Goal: Contribute content: Contribute content

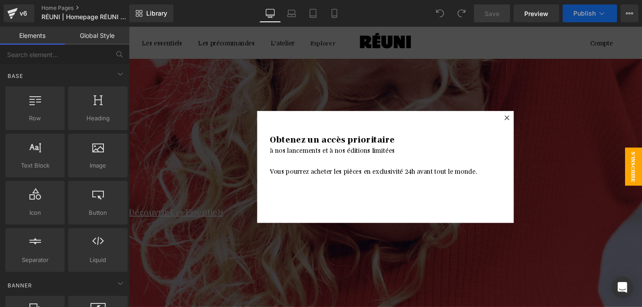
click at [526, 122] on icon at bounding box center [526, 121] width 5 height 5
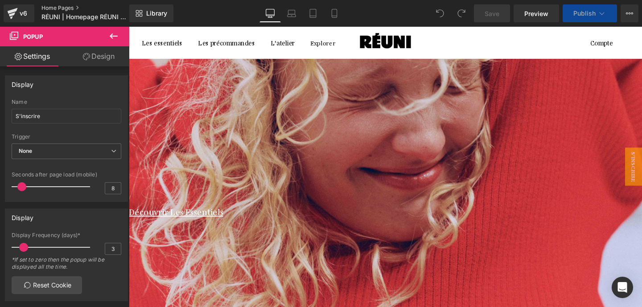
click at [55, 7] on link "Home Pages" at bounding box center [92, 7] width 103 height 7
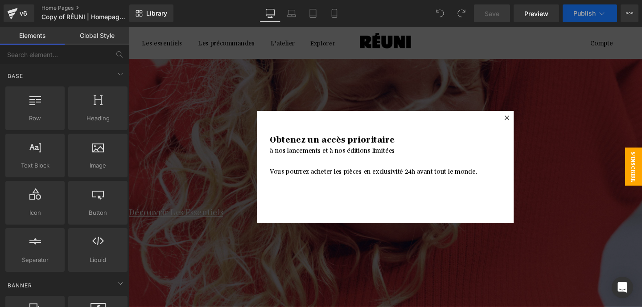
click at [528, 123] on icon at bounding box center [526, 121] width 5 height 5
click at [527, 120] on div at bounding box center [398, 172] width 539 height 315
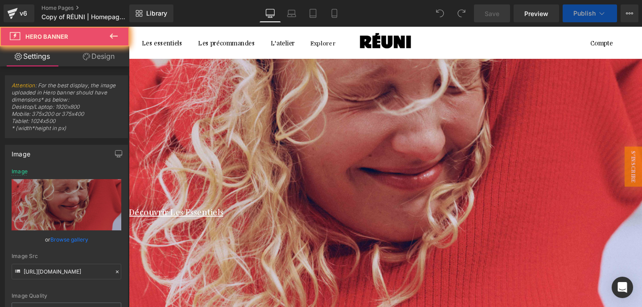
click at [524, 124] on div at bounding box center [398, 172] width 539 height 315
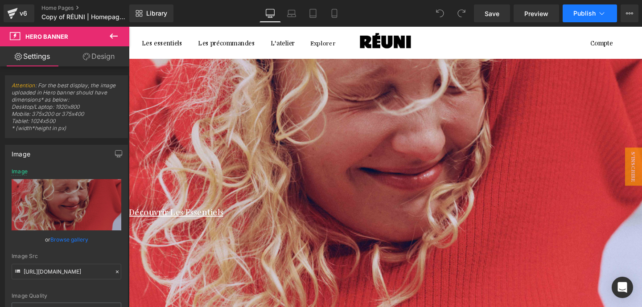
click at [604, 17] on icon at bounding box center [601, 13] width 9 height 9
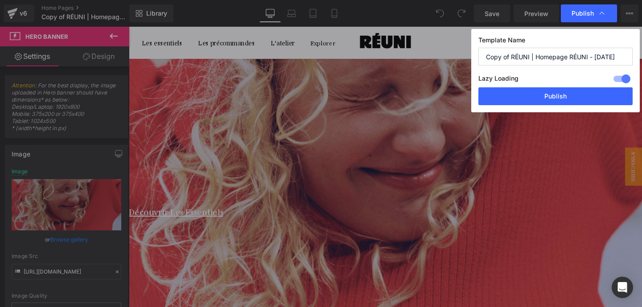
drag, startPoint x: 511, startPoint y: 55, endPoint x: 472, endPoint y: 55, distance: 38.8
click at [473, 55] on div "Template Name Copy of RÉUNI | Homepage RÉUNI - [DATE] Lazy Loading Build Upgrad…" at bounding box center [555, 70] width 169 height 83
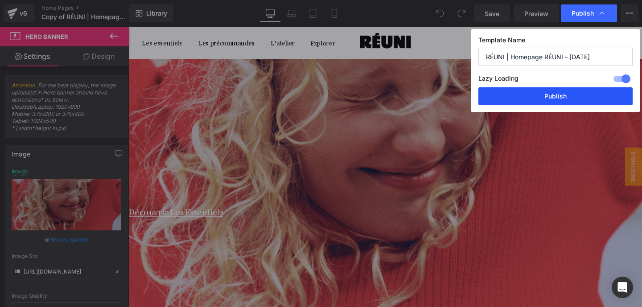
type input "RÉUNI | Homepage RÉUNI - [DATE]"
click at [537, 99] on button "Publish" at bounding box center [555, 96] width 154 height 18
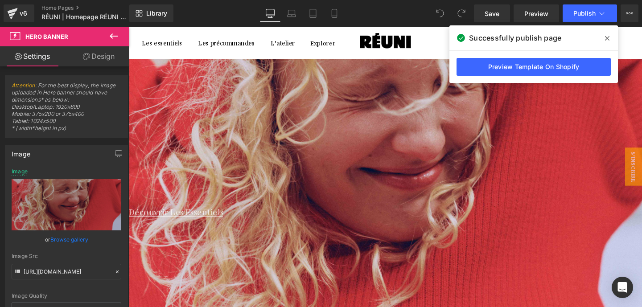
click at [129, 27] on icon at bounding box center [129, 27] width 0 height 0
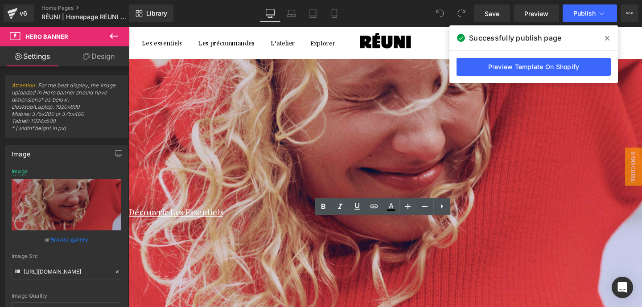
click at [474, 226] on h1 "Découvrir Les Essentiels" at bounding box center [396, 221] width 535 height 11
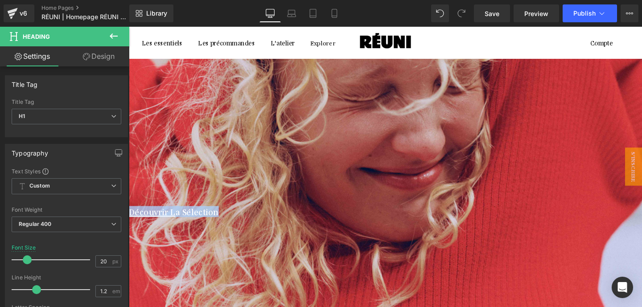
click at [414, 141] on div at bounding box center [398, 172] width 539 height 315
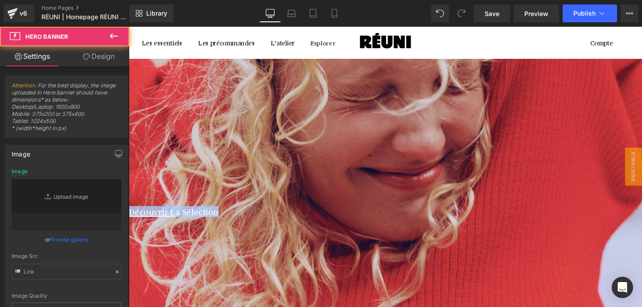
type input "[URL][DOMAIN_NAME]"
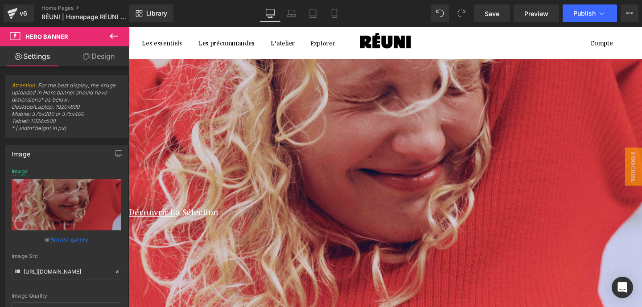
click at [113, 36] on icon at bounding box center [114, 35] width 8 height 5
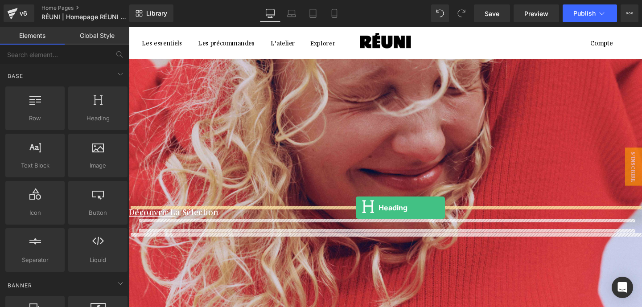
drag, startPoint x: 201, startPoint y: 146, endPoint x: 367, endPoint y: 217, distance: 180.3
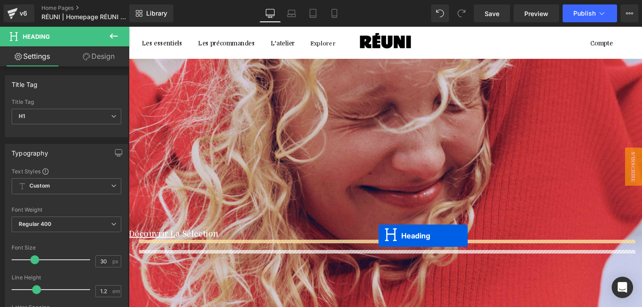
drag, startPoint x: 393, startPoint y: 228, endPoint x: 391, endPoint y: 247, distance: 18.8
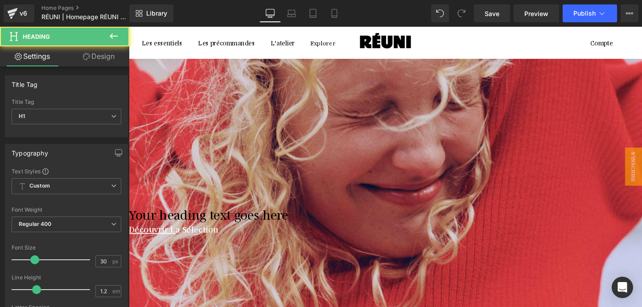
click at [129, 27] on span "Heading" at bounding box center [129, 27] width 0 height 0
click at [349, 232] on h1 "Your heading text goes here" at bounding box center [396, 224] width 535 height 16
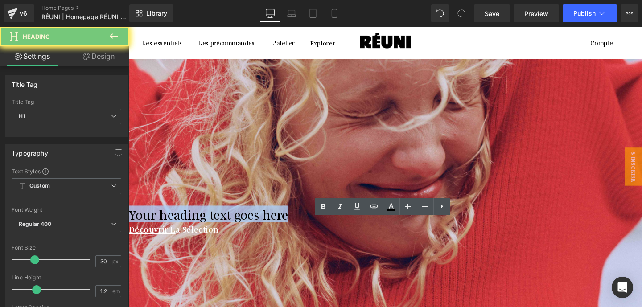
click at [349, 232] on h1 "Your heading text goes here" at bounding box center [396, 224] width 535 height 16
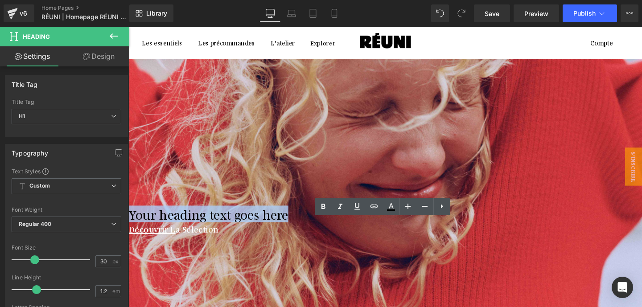
click at [351, 232] on h1 "Your heading text goes here" at bounding box center [396, 224] width 535 height 16
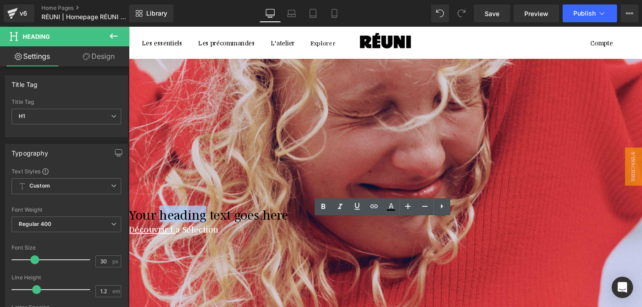
click at [351, 232] on h1 "Your heading text goes here" at bounding box center [396, 224] width 535 height 16
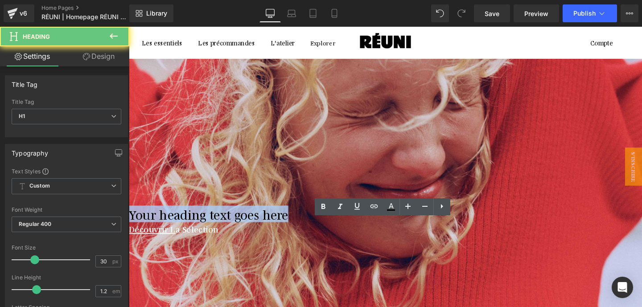
click at [351, 232] on h1 "Your heading text goes here" at bounding box center [396, 224] width 535 height 16
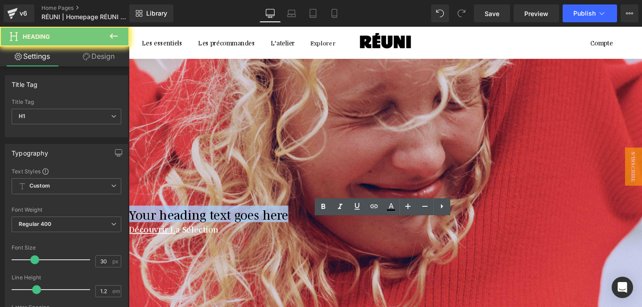
paste div
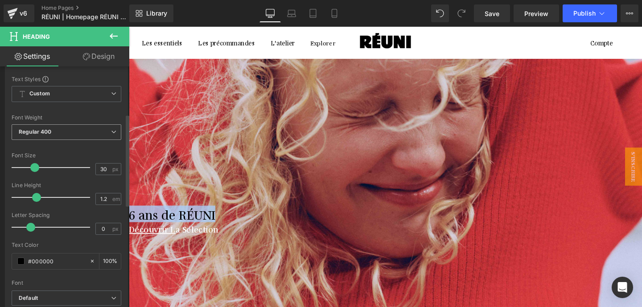
scroll to position [124, 0]
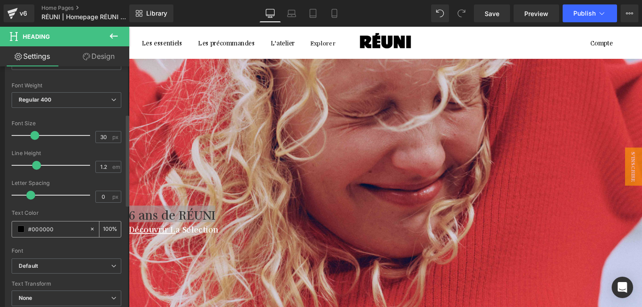
click at [23, 230] on span at bounding box center [20, 229] width 7 height 7
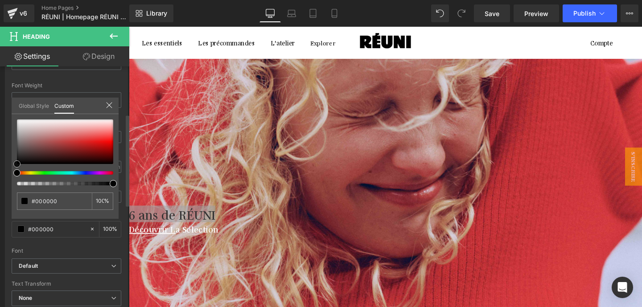
type input "#d2a2a2"
type input "#cfa4a4"
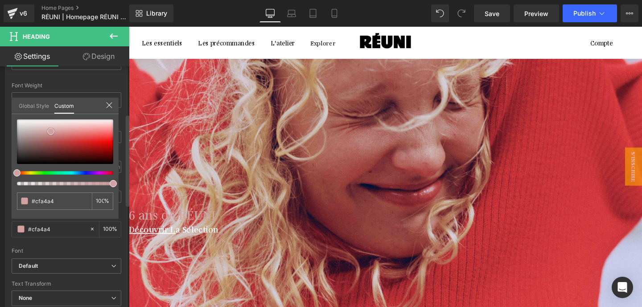
type input "#d3b5b5"
type input "#d6c1c1"
type input "#e2d9d9"
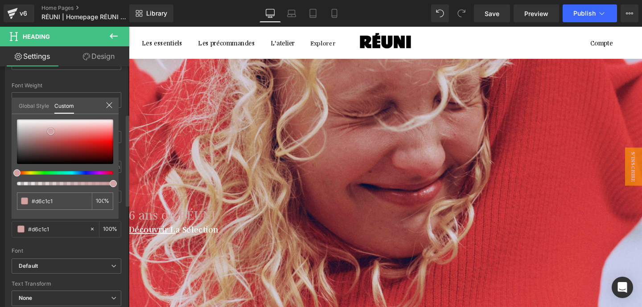
type input "#e2d9d9"
type input "#f2f1f1"
type input "#faf9f9"
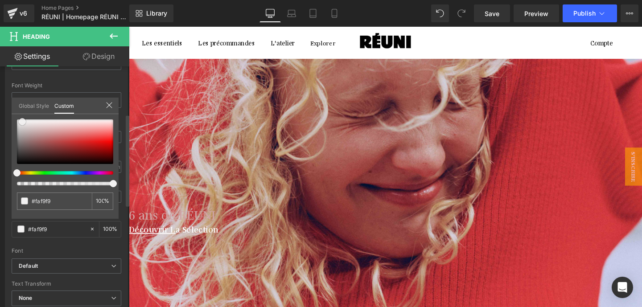
type input "#ffffff"
drag, startPoint x: 51, startPoint y: 132, endPoint x: 12, endPoint y: 114, distance: 42.3
click at [12, 114] on div "#ffffff 100 %" at bounding box center [65, 119] width 107 height 11
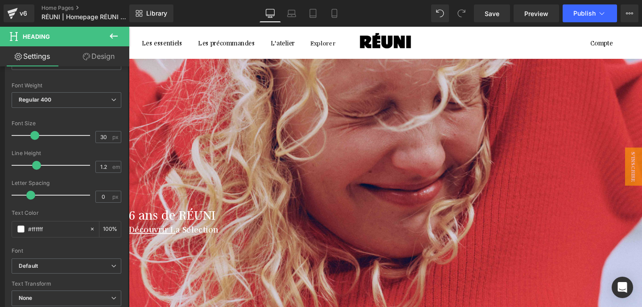
click at [129, 27] on icon at bounding box center [129, 27] width 0 height 0
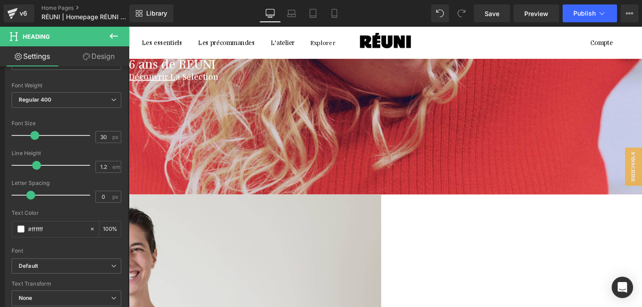
scroll to position [183, 0]
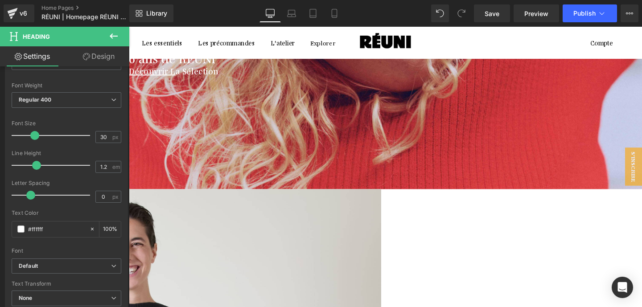
click at [425, 78] on h1 "Découvrir L a Sélection" at bounding box center [396, 72] width 535 height 11
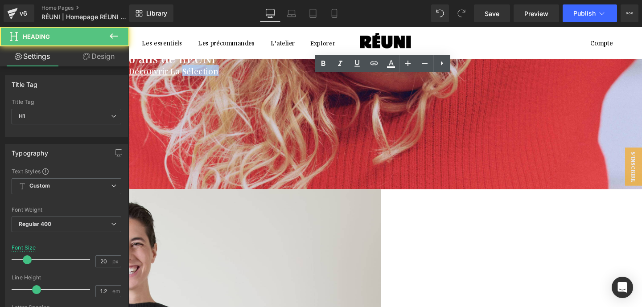
click at [425, 78] on h1 "Découvrir L a Sélection" at bounding box center [396, 72] width 535 height 11
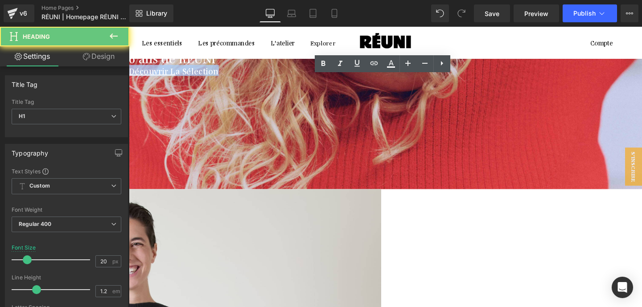
click at [425, 78] on h1 "Découvrir L a Sélection" at bounding box center [396, 72] width 535 height 11
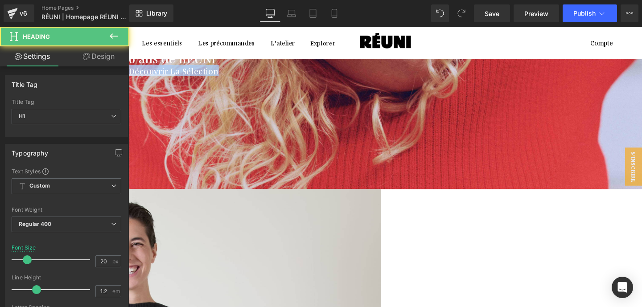
click at [425, 78] on h1 "Découvrir L a Sélection" at bounding box center [396, 72] width 535 height 11
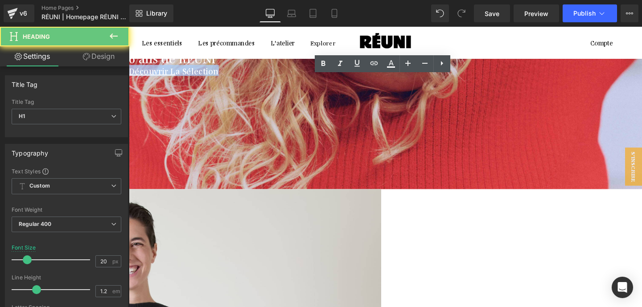
click at [425, 78] on h1 "Découvrir L a Sélection" at bounding box center [396, 72] width 535 height 11
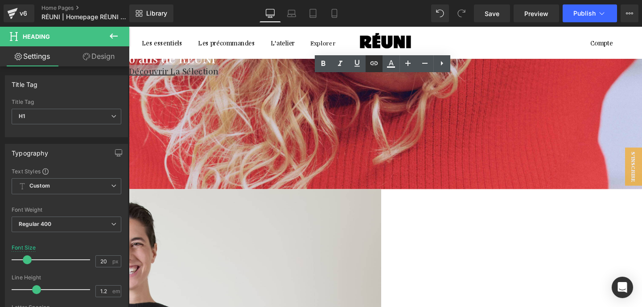
click at [374, 68] on icon at bounding box center [374, 63] width 11 height 11
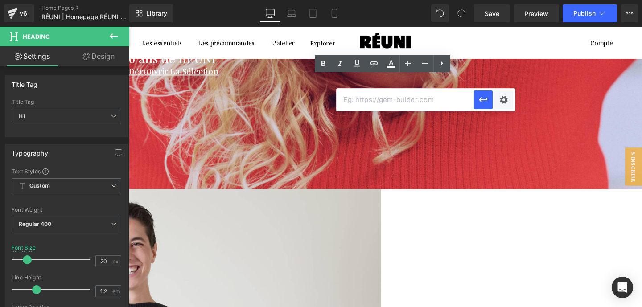
paste input "[URL][DOMAIN_NAME]"
type input "[URL][DOMAIN_NAME]"
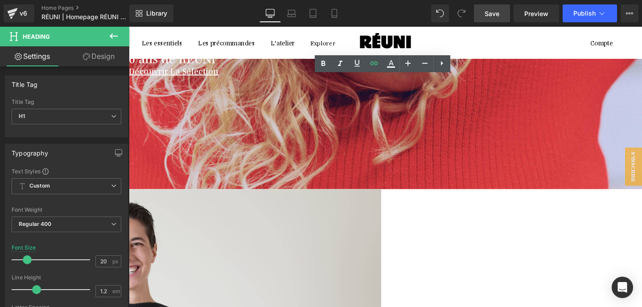
click at [493, 13] on span "Save" at bounding box center [492, 13] width 15 height 9
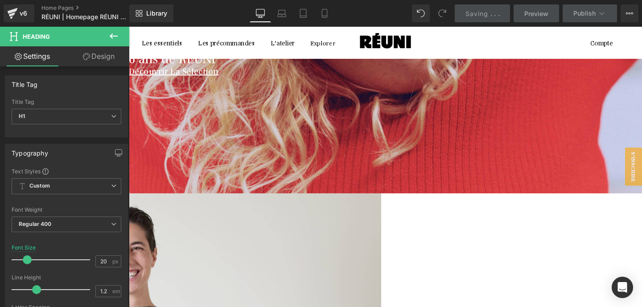
click at [382, 51] on div at bounding box center [396, 50] width 535 height 2
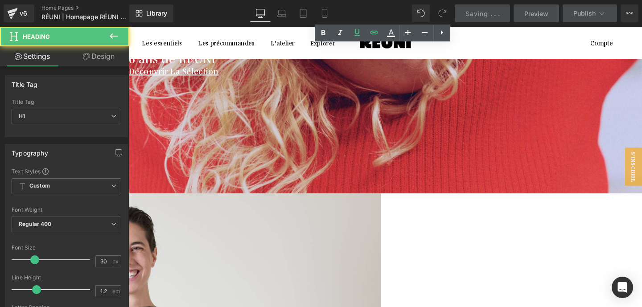
click at [129, 27] on span at bounding box center [129, 27] width 0 height 0
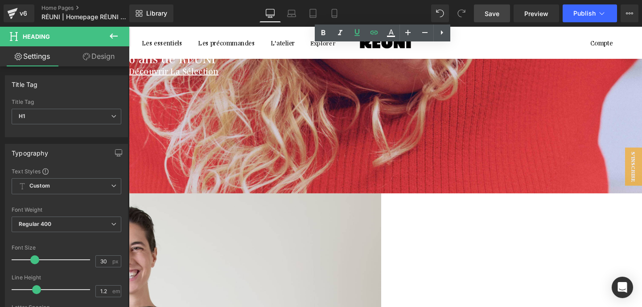
click at [129, 27] on icon at bounding box center [129, 27] width 0 height 0
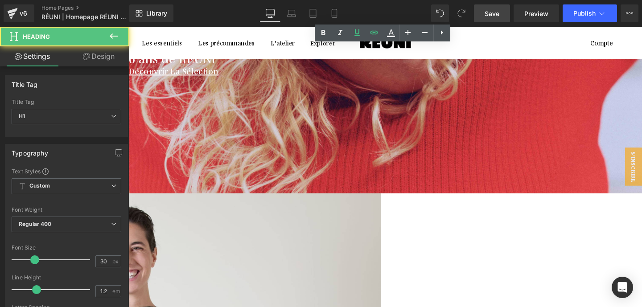
click at [129, 27] on icon at bounding box center [129, 27] width 0 height 0
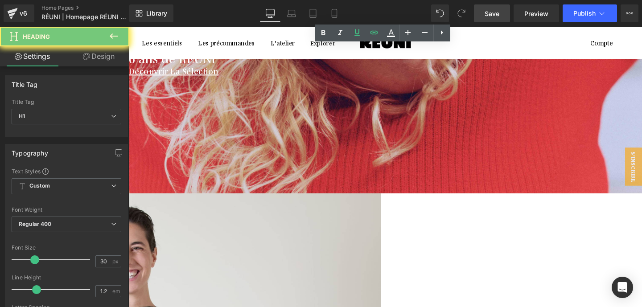
click at [359, 67] on h1 "6 ans de RÉUNI" at bounding box center [396, 59] width 535 height 16
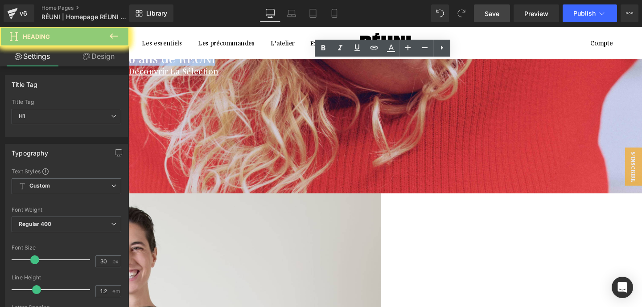
click at [359, 67] on h1 "6 ans de RÉUNI" at bounding box center [396, 59] width 535 height 16
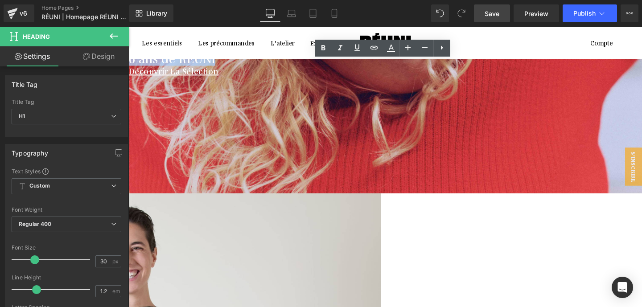
paste div
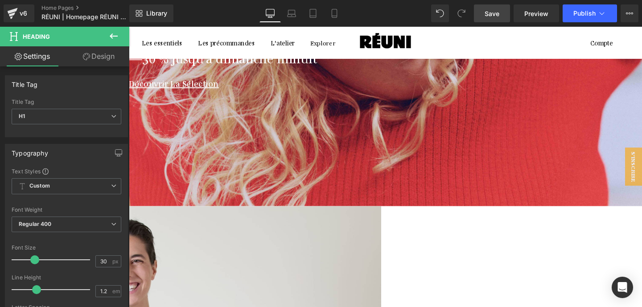
click at [391, 81] on div at bounding box center [396, 73] width 535 height 13
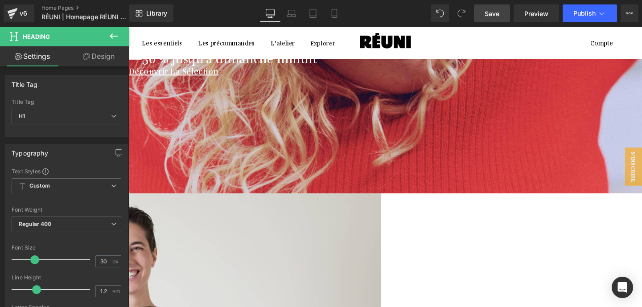
click at [435, 67] on h1 "—30 % jusqu’à dimanche minuit" at bounding box center [396, 59] width 535 height 16
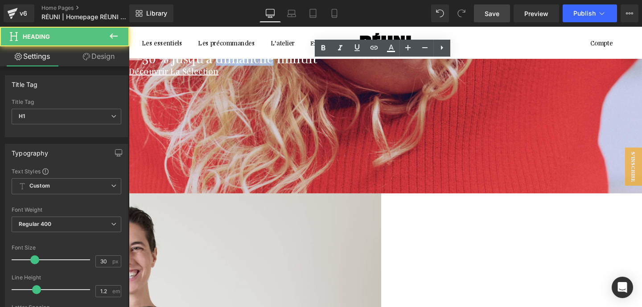
click at [435, 67] on h1 "—30 % jusqu’à dimanche minuit" at bounding box center [396, 59] width 535 height 16
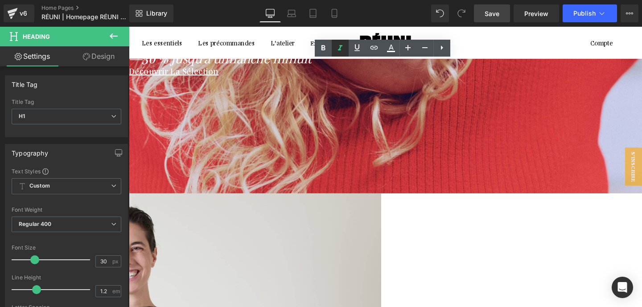
click at [341, 46] on icon at bounding box center [340, 47] width 4 height 5
click at [502, 49] on h1 "6 ans de RÉUNI" at bounding box center [396, 41] width 535 height 16
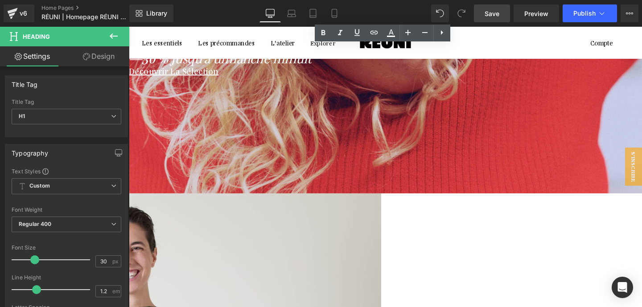
click at [321, 68] on icon "—30 % jusqu’à dimanche minuit" at bounding box center [225, 58] width 192 height 17
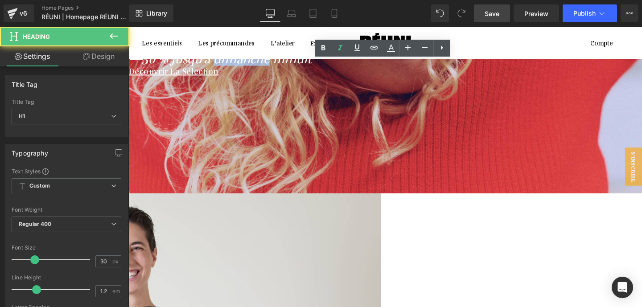
click at [321, 68] on icon "—30 % jusqu’à dimanche minuit" at bounding box center [225, 58] width 192 height 17
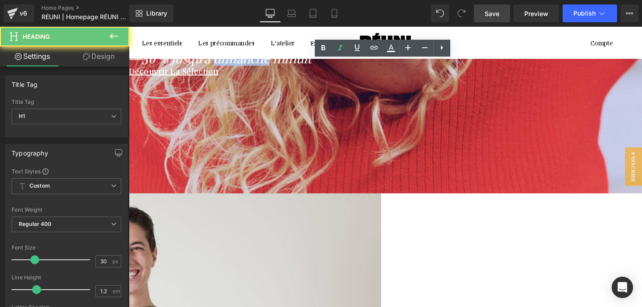
click at [321, 68] on icon "—30 % jusqu’à dimanche minuit" at bounding box center [225, 58] width 192 height 17
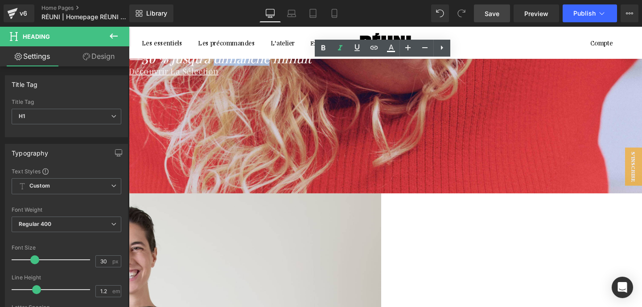
click at [129, 27] on icon at bounding box center [129, 27] width 0 height 0
click at [223, 78] on link "Découvrir L a Sélection" at bounding box center [176, 73] width 95 height 12
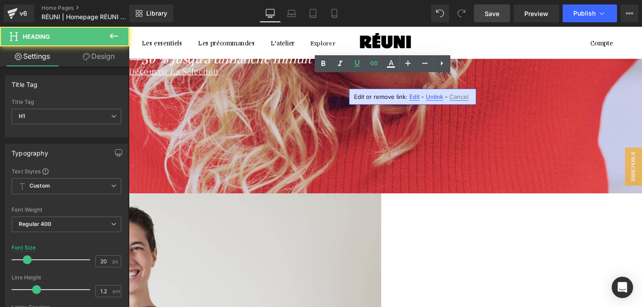
click at [223, 78] on link "Découvrir L a Sélection" at bounding box center [176, 73] width 95 height 12
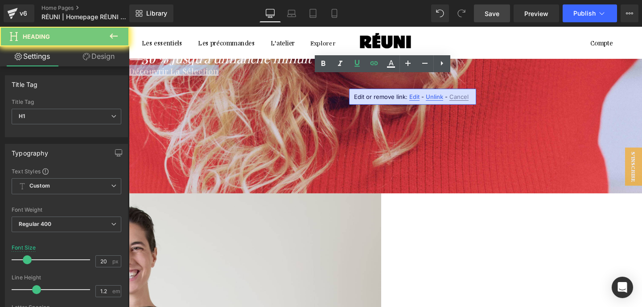
click at [223, 78] on link "Découvrir L a Sélection" at bounding box center [176, 73] width 95 height 12
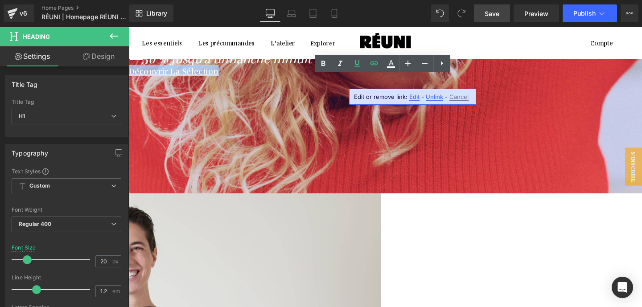
click at [504, 67] on h1 "—30 % jusqu’à dimanche minuit" at bounding box center [396, 59] width 535 height 16
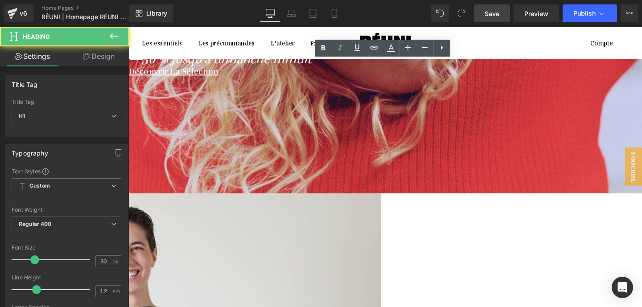
click at [504, 67] on h1 "—30 % jusqu’à dimanche minuit" at bounding box center [396, 59] width 535 height 16
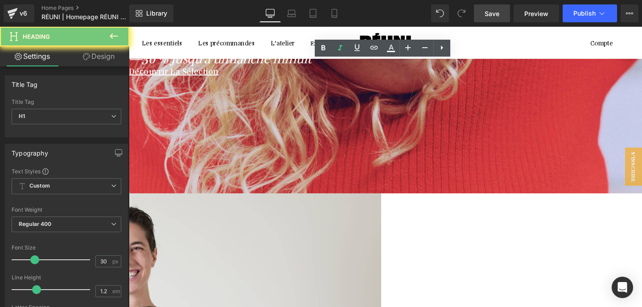
click at [504, 67] on h1 "—30 % jusqu’à dimanche minuit" at bounding box center [396, 59] width 535 height 16
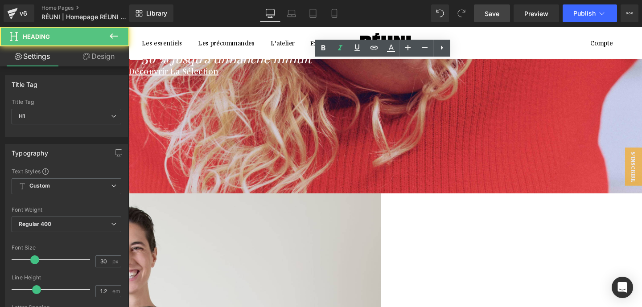
click at [321, 67] on icon "—30 % jusqu’à dimanche minuit" at bounding box center [225, 58] width 192 height 17
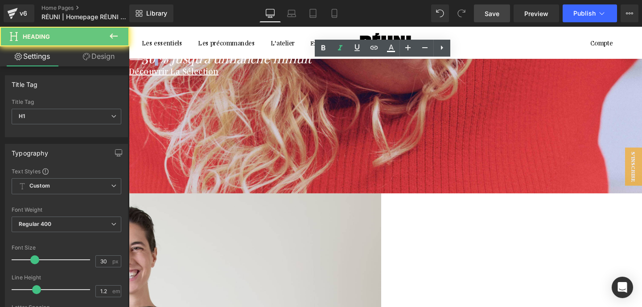
click at [321, 67] on icon "—30 % jusqu’à dimanche minuit" at bounding box center [225, 58] width 192 height 17
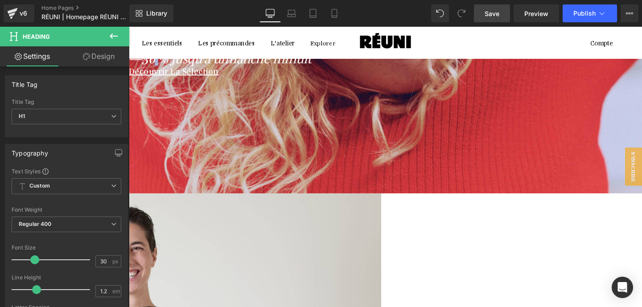
click at [346, 49] on h1 "6 ans de RÉUNI" at bounding box center [396, 41] width 535 height 16
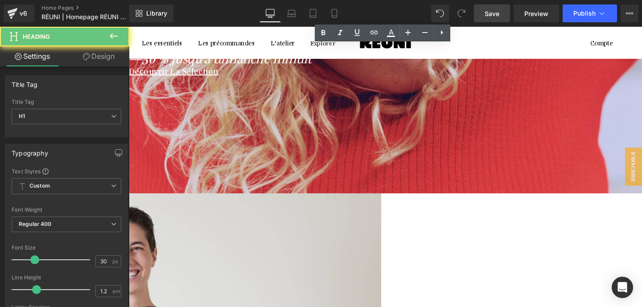
click at [346, 49] on h1 "6 ans de RÉUNI" at bounding box center [396, 41] width 535 height 16
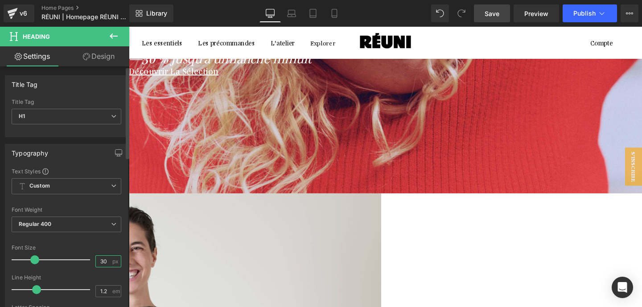
click at [103, 262] on input "30" at bounding box center [104, 261] width 16 height 11
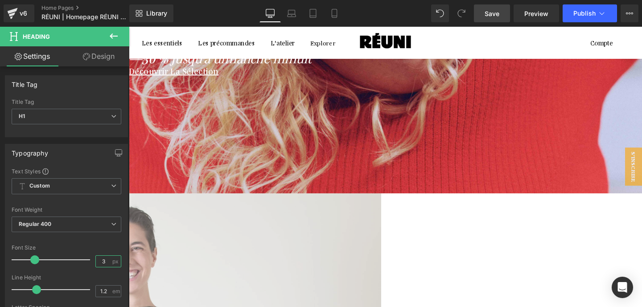
type input "35"
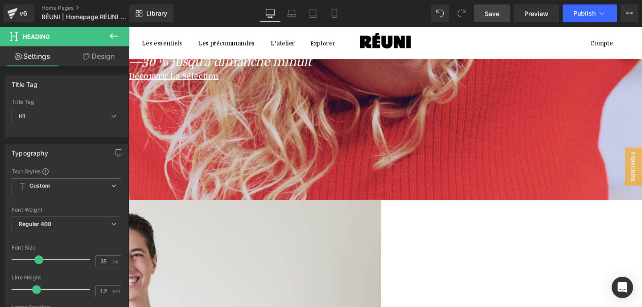
click at [129, 27] on link "Heading" at bounding box center [129, 27] width 0 height 0
click at [129, 27] on span "Heading" at bounding box center [129, 27] width 0 height 0
click at [101, 58] on link "Design" at bounding box center [98, 56] width 65 height 20
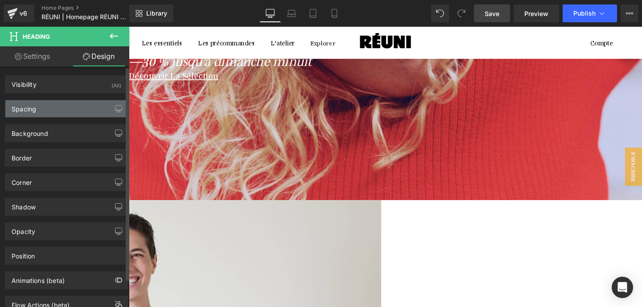
click at [62, 111] on div "Spacing" at bounding box center [66, 108] width 122 height 17
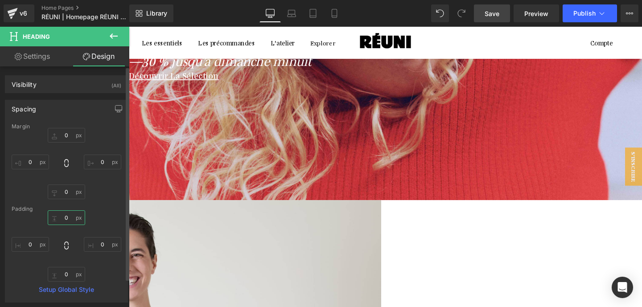
click at [68, 218] on input "0" at bounding box center [66, 217] width 37 height 15
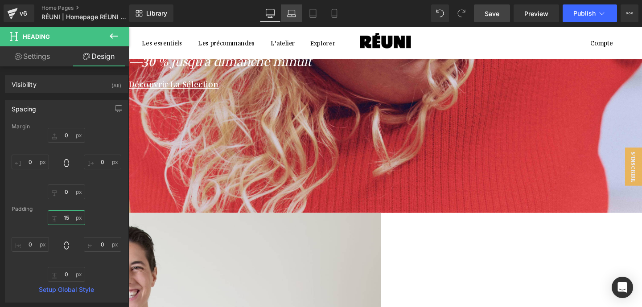
type input "15"
click at [288, 15] on icon at bounding box center [291, 13] width 9 height 9
type input "0"
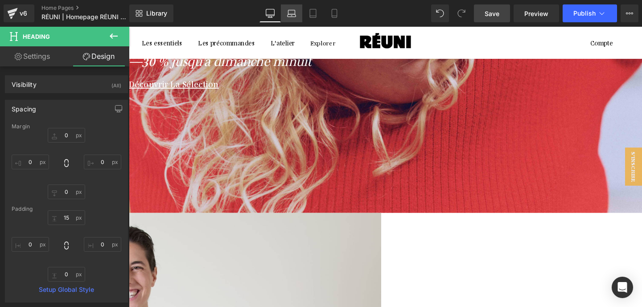
type input "0"
type input "15"
type input "0"
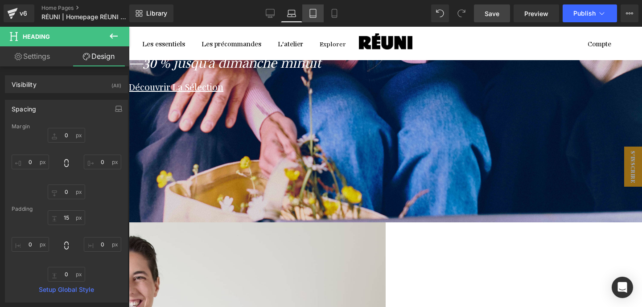
click at [308, 15] on icon at bounding box center [312, 13] width 9 height 9
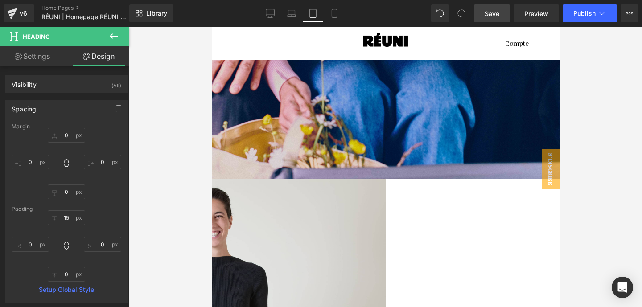
type input "0"
type input "15"
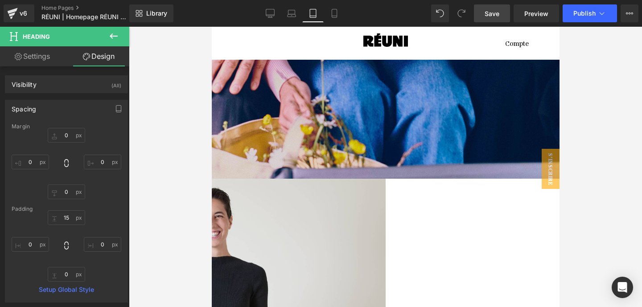
type input "0"
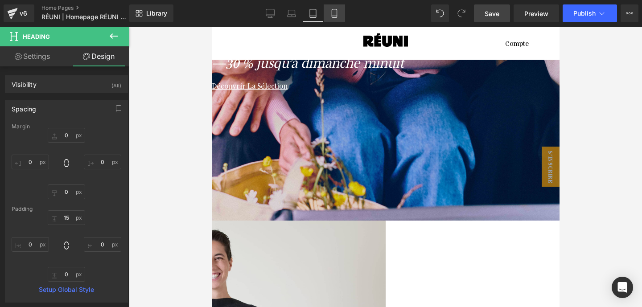
click at [330, 15] on icon at bounding box center [334, 13] width 9 height 9
type input "0"
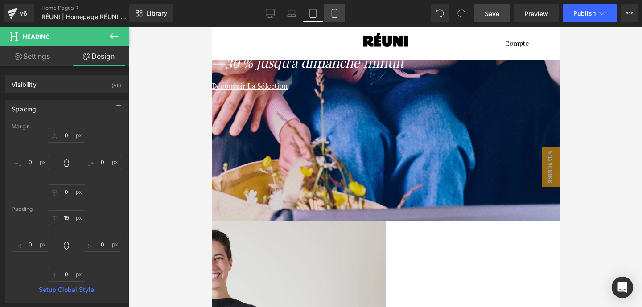
type input "15"
type input "0"
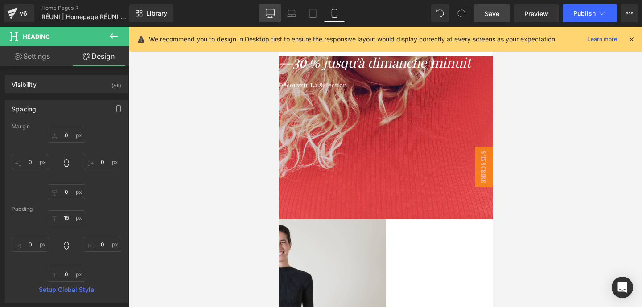
click at [274, 16] on icon at bounding box center [270, 12] width 8 height 7
type input "0"
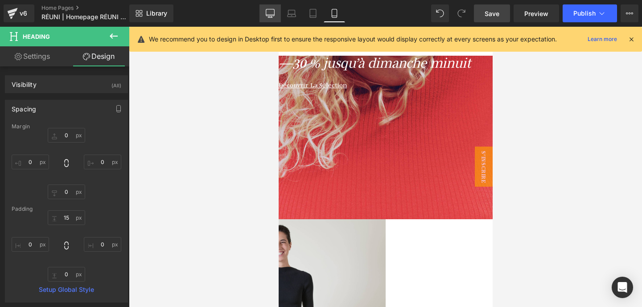
type input "15"
type input "0"
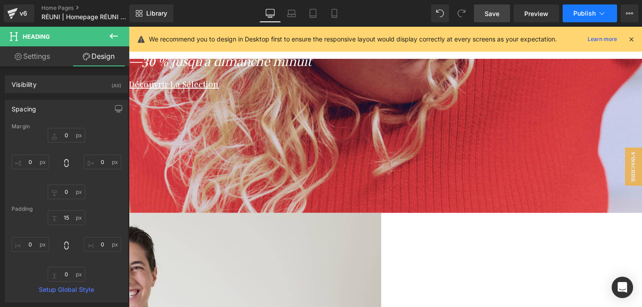
click at [572, 13] on button "Publish" at bounding box center [590, 13] width 54 height 18
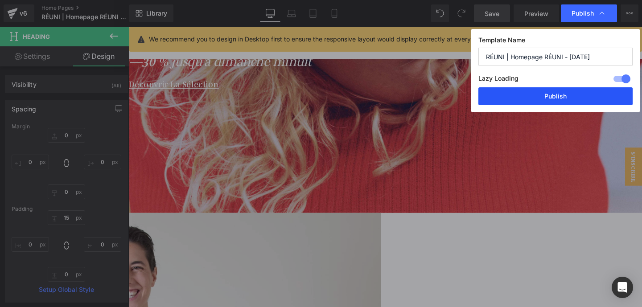
click at [557, 91] on button "Publish" at bounding box center [555, 96] width 154 height 18
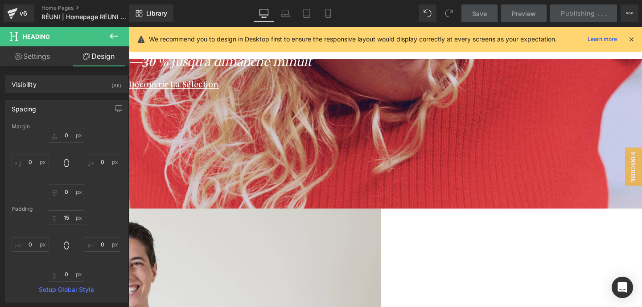
click at [399, 148] on div at bounding box center [398, 25] width 539 height 386
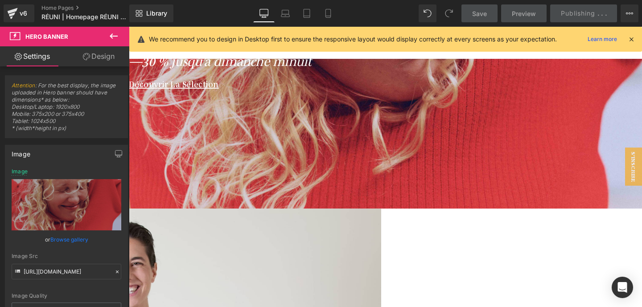
click at [71, 240] on link "Browse gallery" at bounding box center [69, 240] width 38 height 16
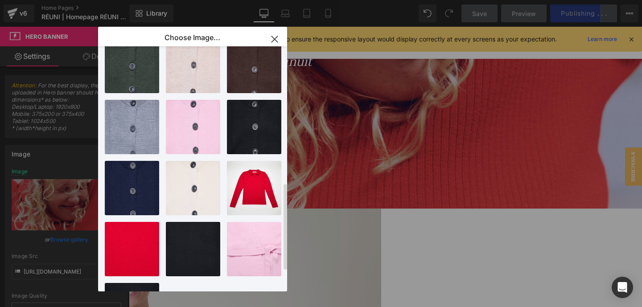
scroll to position [440, 0]
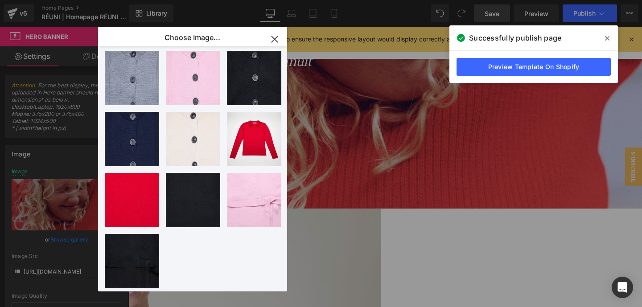
click at [613, 41] on span at bounding box center [607, 38] width 14 height 14
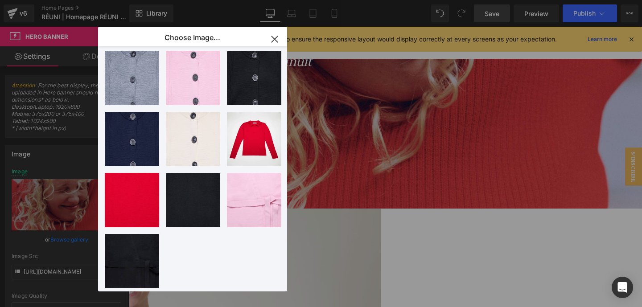
click at [483, 0] on div "Heading You are previewing how the will restyle your page. You can not edit Ele…" at bounding box center [321, 0] width 642 height 0
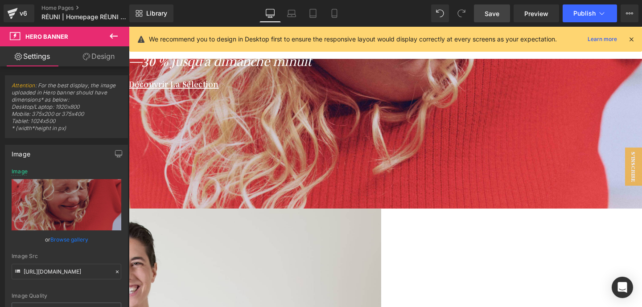
click at [491, 13] on span "Save" at bounding box center [492, 13] width 15 height 9
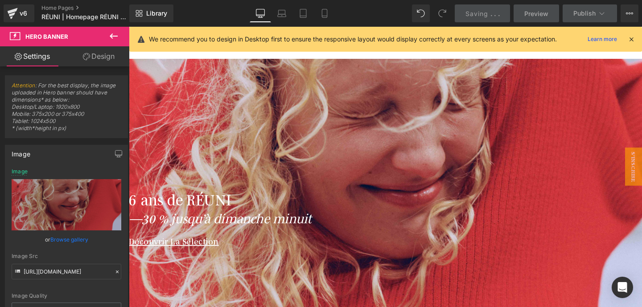
scroll to position [0, 0]
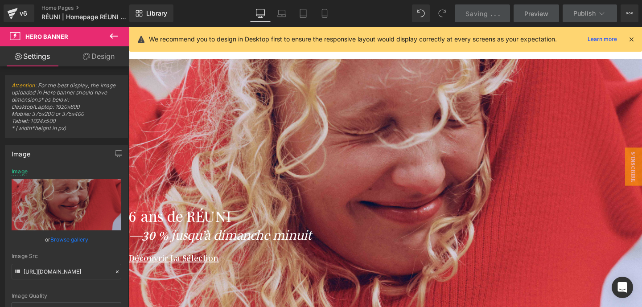
click at [335, 107] on div at bounding box center [398, 208] width 539 height 386
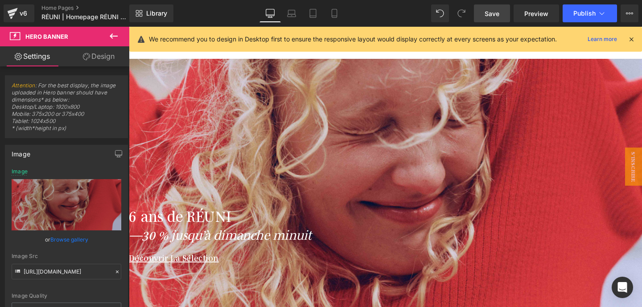
click at [275, 122] on div at bounding box center [398, 208] width 539 height 386
click at [81, 243] on link "Browse gallery" at bounding box center [69, 240] width 38 height 16
click at [76, 237] on link "Browse gallery" at bounding box center [69, 240] width 38 height 16
click at [296, 9] on icon at bounding box center [291, 13] width 9 height 9
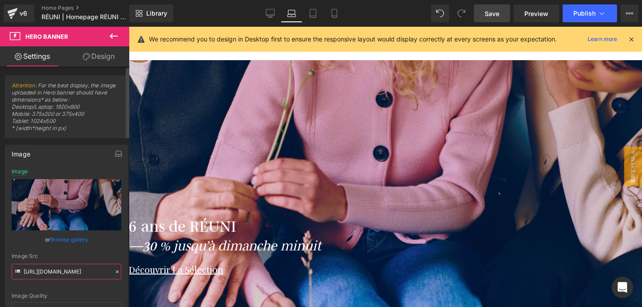
click at [91, 273] on input "[URL][DOMAIN_NAME]" at bounding box center [67, 272] width 110 height 16
click at [269, 12] on icon at bounding box center [270, 13] width 9 height 9
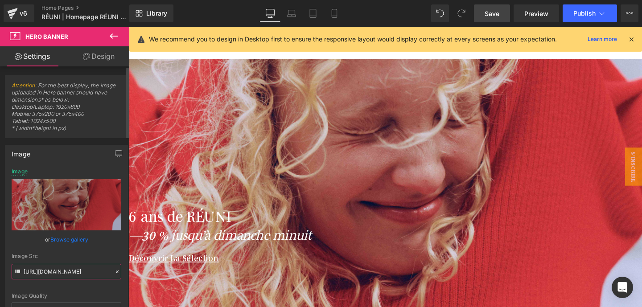
click at [67, 268] on input "[URL][DOMAIN_NAME]" at bounding box center [67, 272] width 110 height 16
paste input "[DOMAIN_NAME][URL]"
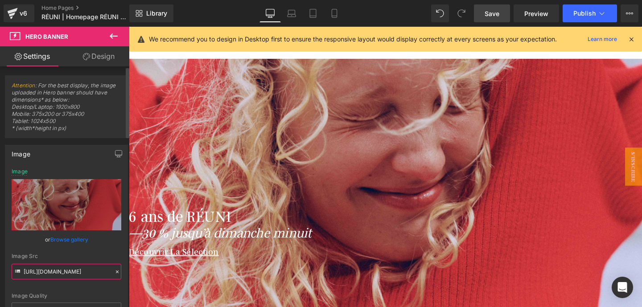
scroll to position [0, 156]
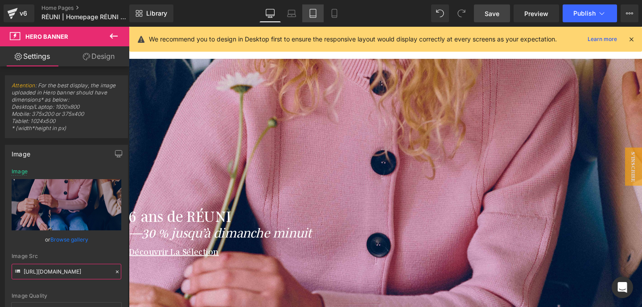
type input "[URL][DOMAIN_NAME]"
click at [316, 15] on icon at bounding box center [313, 13] width 6 height 8
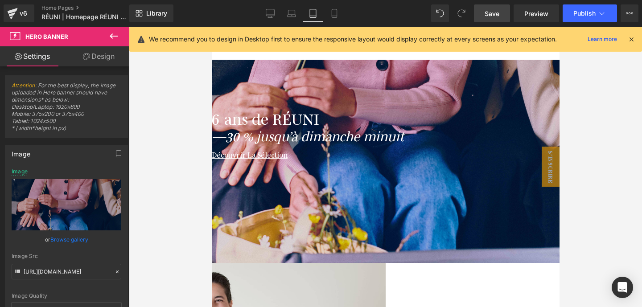
scroll to position [66, 0]
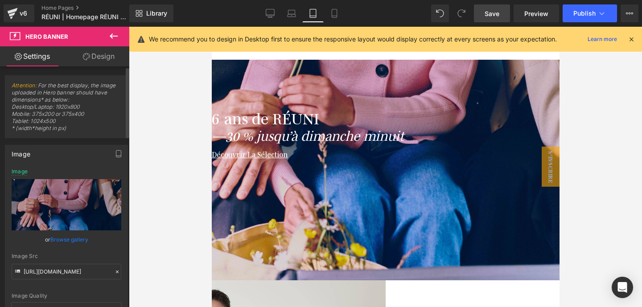
click at [82, 242] on link "Browse gallery" at bounding box center [69, 240] width 38 height 16
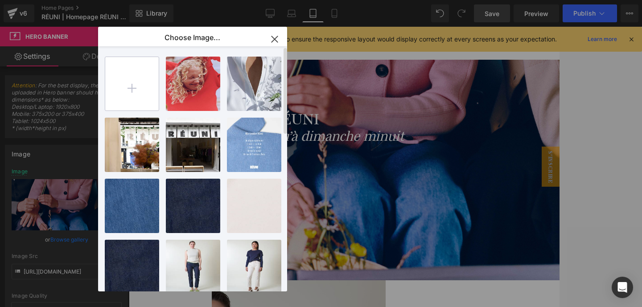
click at [136, 88] on input "file" at bounding box center [131, 83] width 53 height 53
type input "C:\fakepath\REUNI milano17437 (2).jpg"
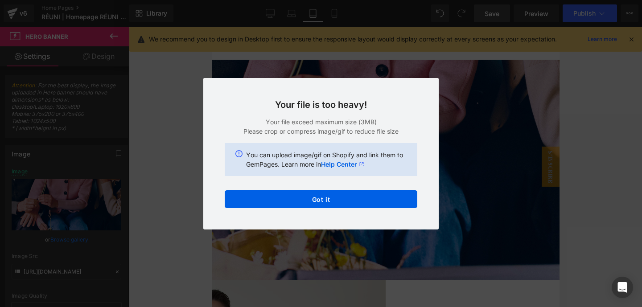
click at [360, 0] on div "Text Color Highlight Color #333333 Edit or remove link: Edit - Unlink - Cancel …" at bounding box center [321, 0] width 642 height 0
click at [336, 189] on div "Your file is too heavy! Your file exceed maximum size (3MB) Please crop or comp…" at bounding box center [320, 154] width 235 height 152
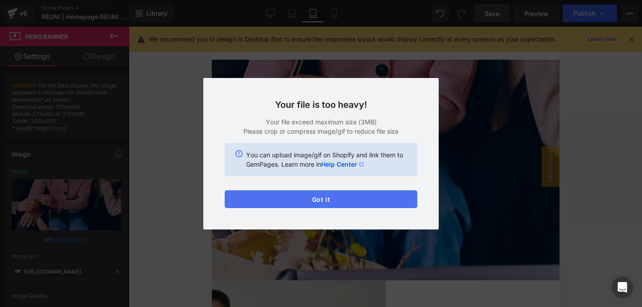
click at [329, 197] on button "Got it" at bounding box center [321, 199] width 193 height 18
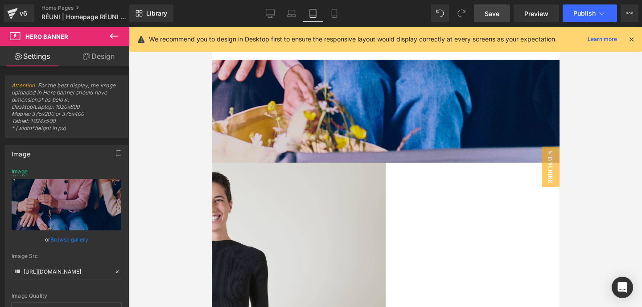
scroll to position [0, 0]
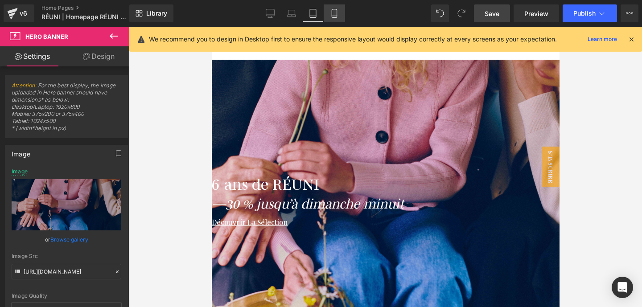
click at [334, 7] on link "Mobile" at bounding box center [334, 13] width 21 height 18
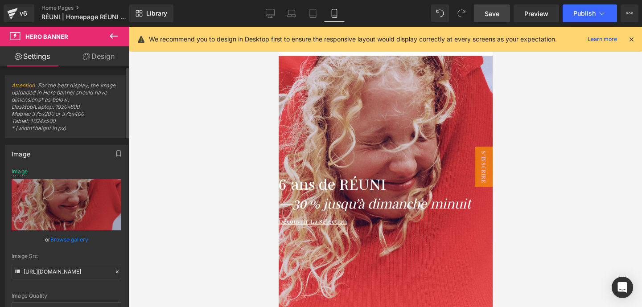
click at [66, 237] on link "Browse gallery" at bounding box center [69, 240] width 38 height 16
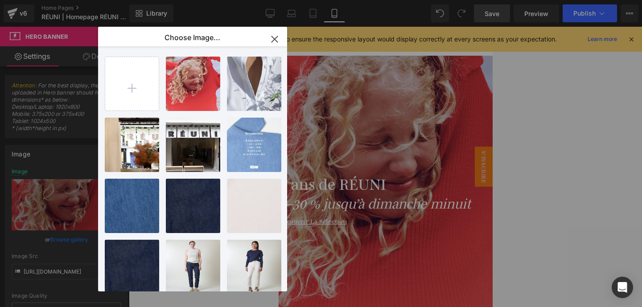
click at [43, 0] on div "Heading You are previewing how the will restyle your page. You can not edit Ele…" at bounding box center [321, 0] width 642 height 0
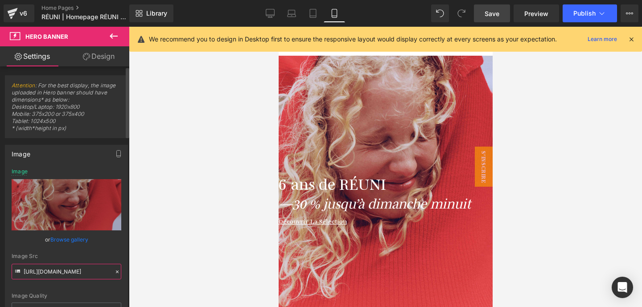
click at [53, 272] on input "[URL][DOMAIN_NAME]" at bounding box center [67, 272] width 110 height 16
paste input "[DOMAIN_NAME][URL]"
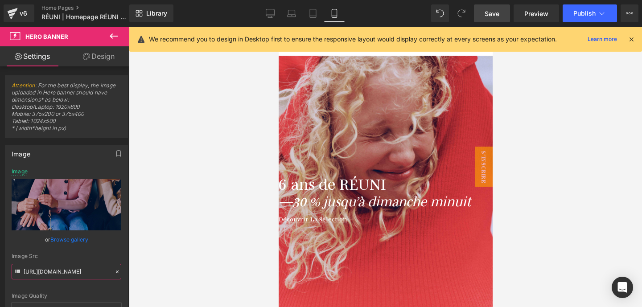
type input "[URL][DOMAIN_NAME]"
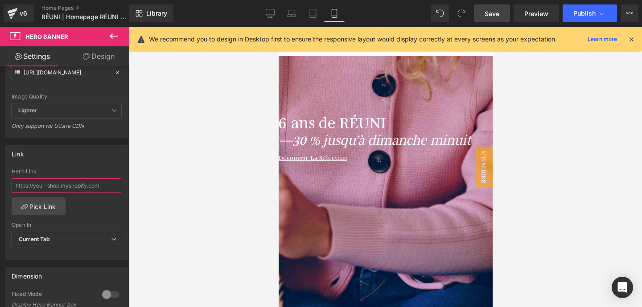
scroll to position [68, 0]
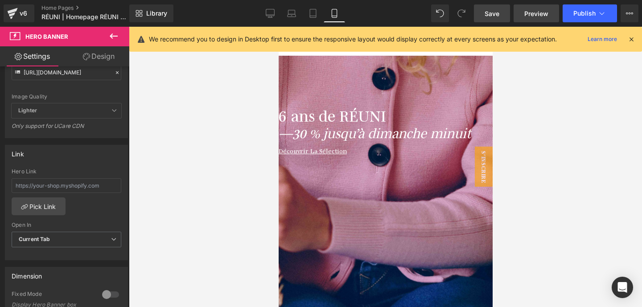
click at [532, 12] on span "Preview" at bounding box center [536, 13] width 24 height 9
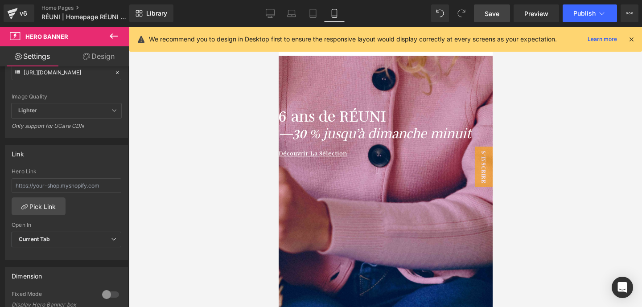
click at [496, 11] on span "Save" at bounding box center [492, 13] width 15 height 9
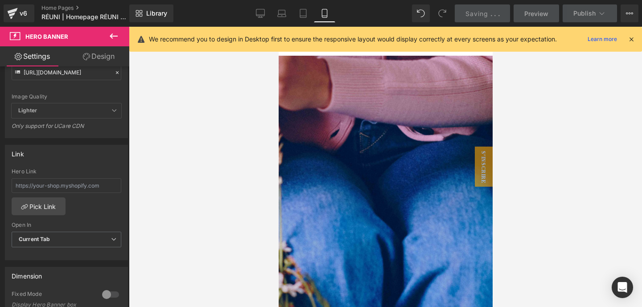
scroll to position [252, 0]
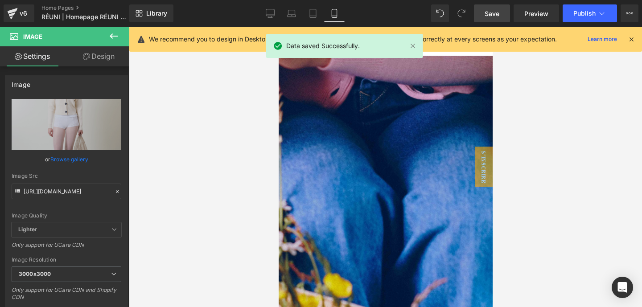
click at [278, 27] on span "(P) Swatches" at bounding box center [278, 27] width 0 height 0
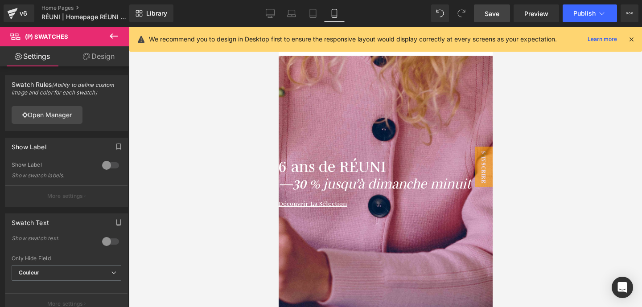
scroll to position [0, 0]
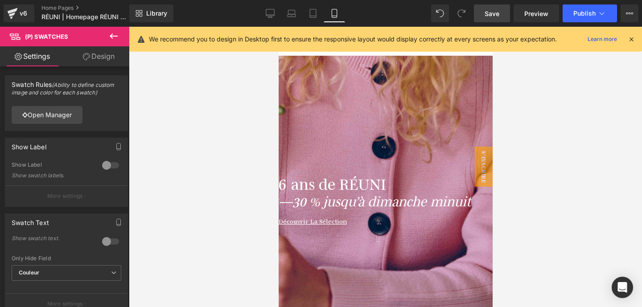
click at [486, 14] on span "Save" at bounding box center [492, 13] width 15 height 9
click at [67, 6] on link "Home Pages" at bounding box center [92, 7] width 103 height 7
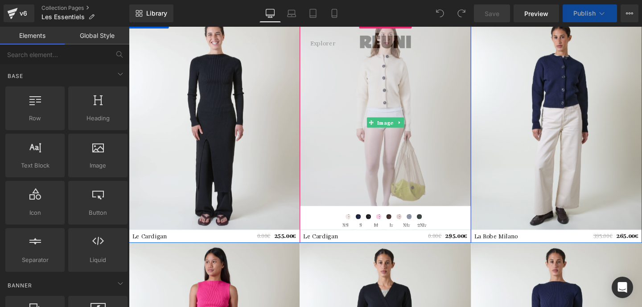
click at [433, 90] on img at bounding box center [398, 127] width 180 height 225
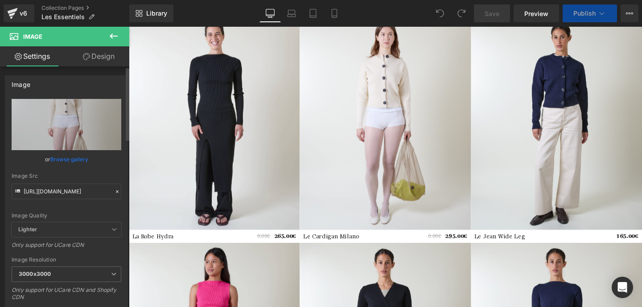
click at [72, 160] on link "Browse gallery" at bounding box center [69, 160] width 38 height 16
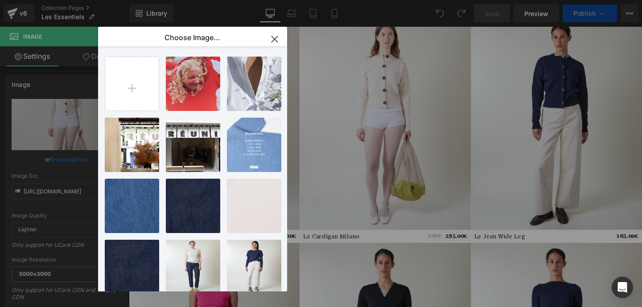
click at [277, 39] on icon "button" at bounding box center [274, 39] width 14 height 14
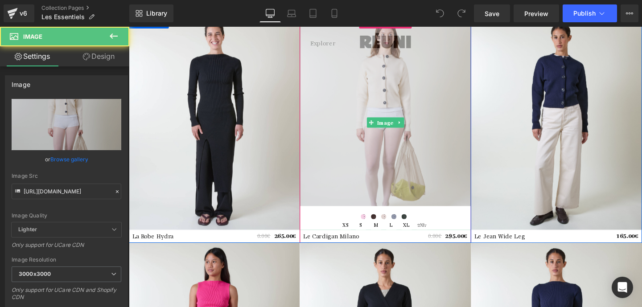
click at [376, 79] on img at bounding box center [398, 127] width 180 height 225
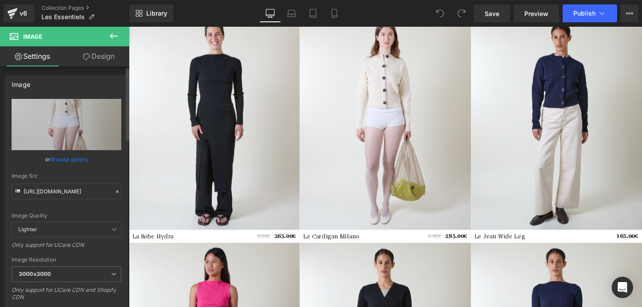
click at [64, 163] on link "Browse gallery" at bounding box center [69, 160] width 38 height 16
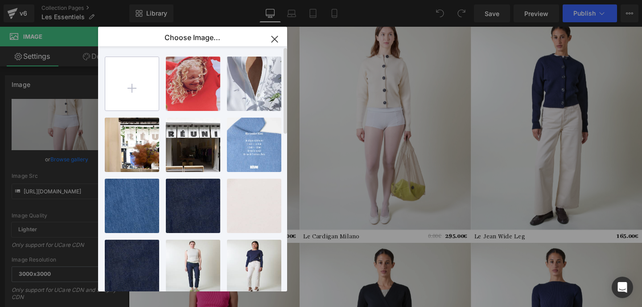
click at [125, 94] on input "file" at bounding box center [131, 83] width 53 height 53
type input "C:\fakepath\reuni-packshot-2278.jpg"
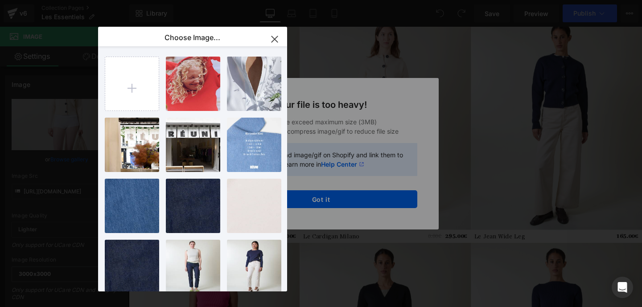
click at [366, 0] on div "Text Color Highlight Color #333333 Choose Image... Back to Library Insert DSC_1…" at bounding box center [321, 0] width 642 height 0
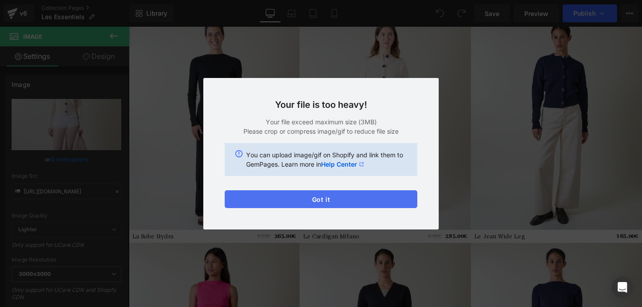
click at [362, 197] on button "Got it" at bounding box center [321, 199] width 193 height 18
